Goal: Task Accomplishment & Management: Use online tool/utility

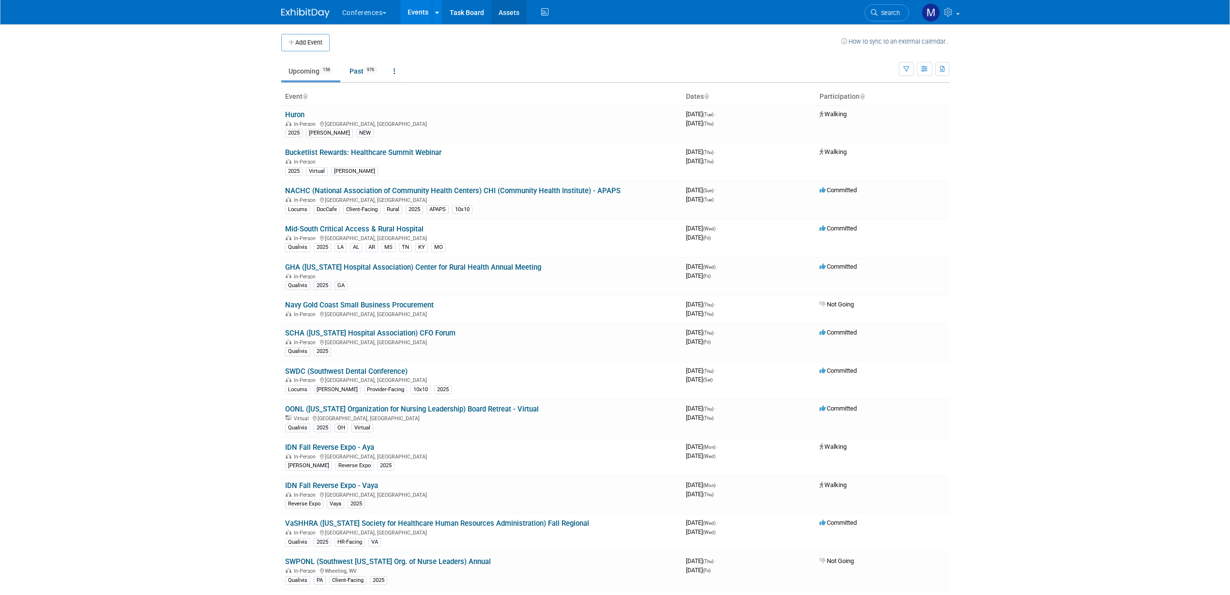
click at [512, 14] on link "Assets" at bounding box center [508, 12] width 35 height 24
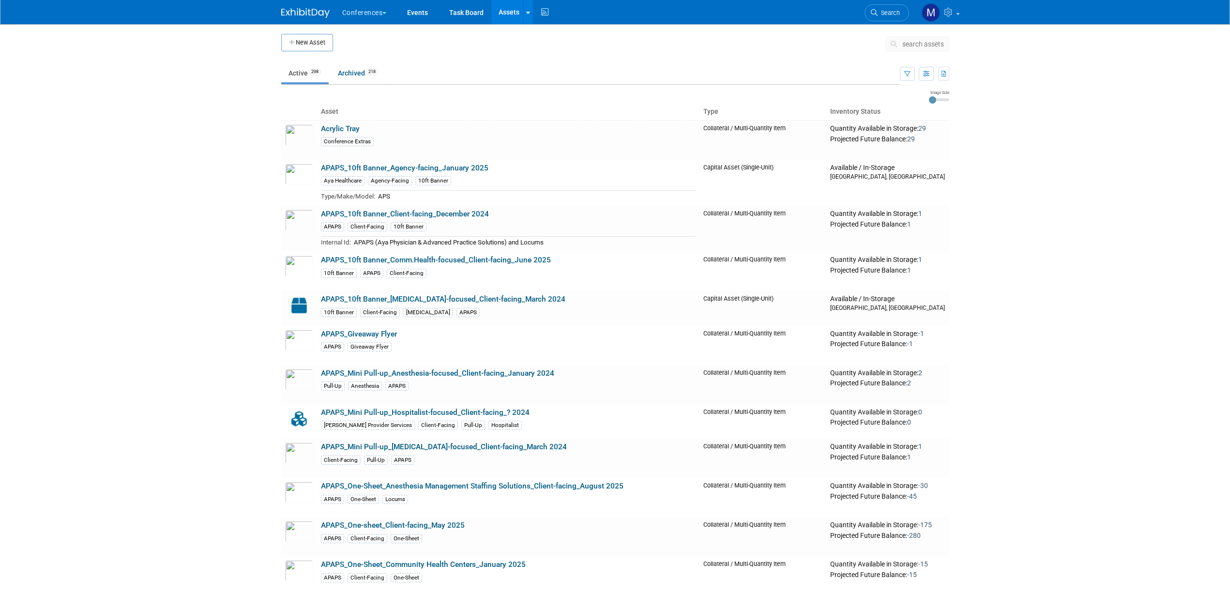
click at [930, 42] on span "search assets" at bounding box center [923, 44] width 42 height 8
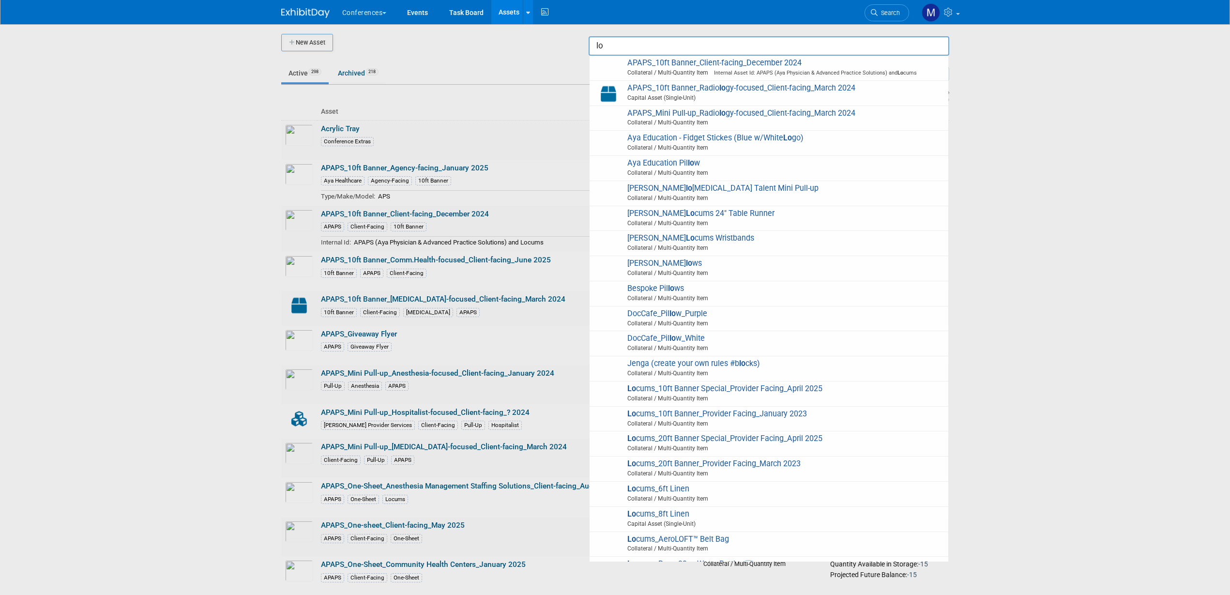
type input "l"
